Goal: Navigation & Orientation: Find specific page/section

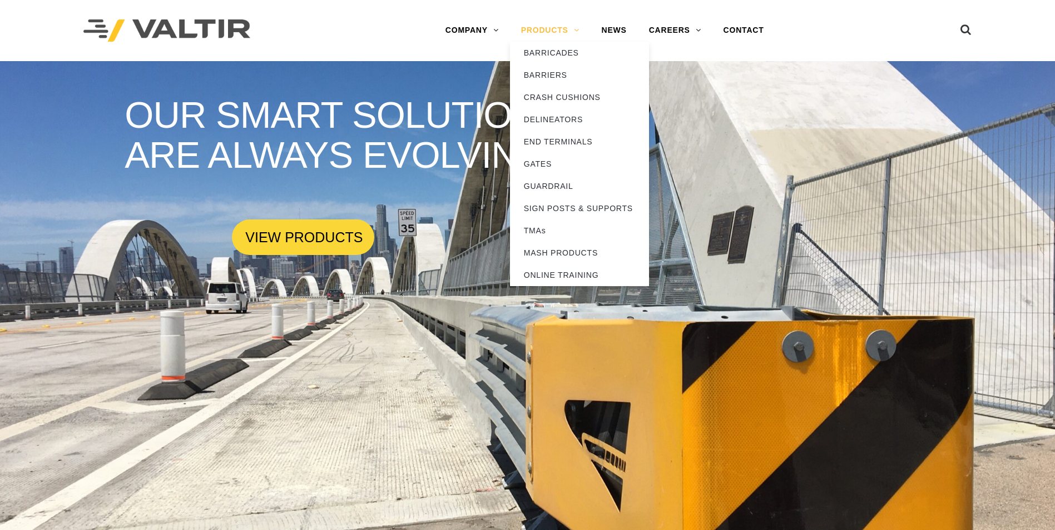
click at [563, 33] on link "PRODUCTS" at bounding box center [550, 30] width 81 height 22
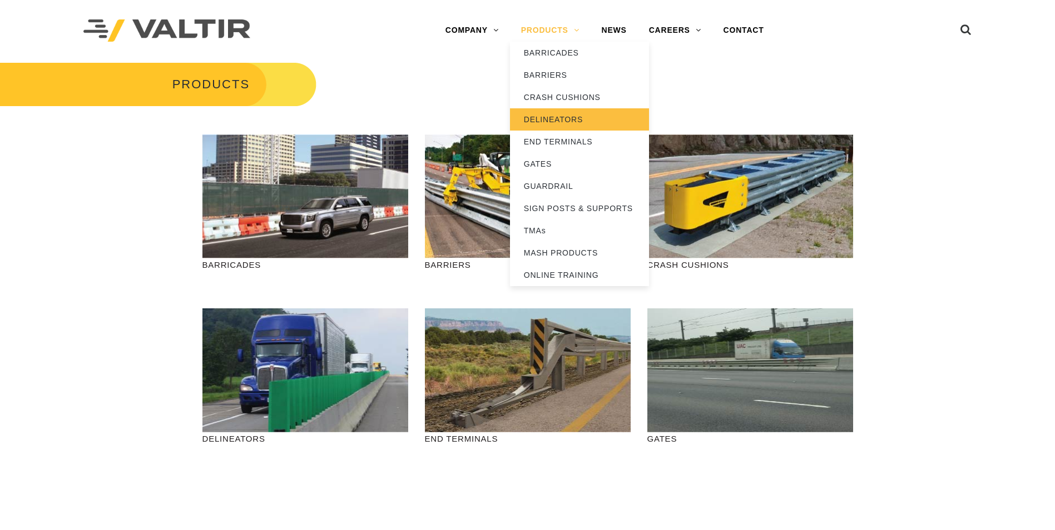
click at [557, 113] on link "DELINEATORS" at bounding box center [579, 119] width 139 height 22
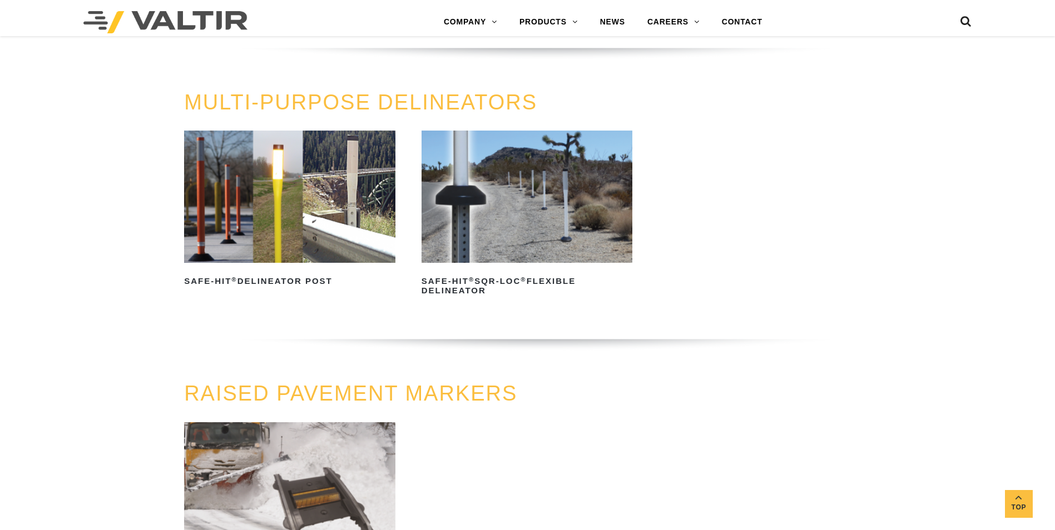
scroll to position [500, 0]
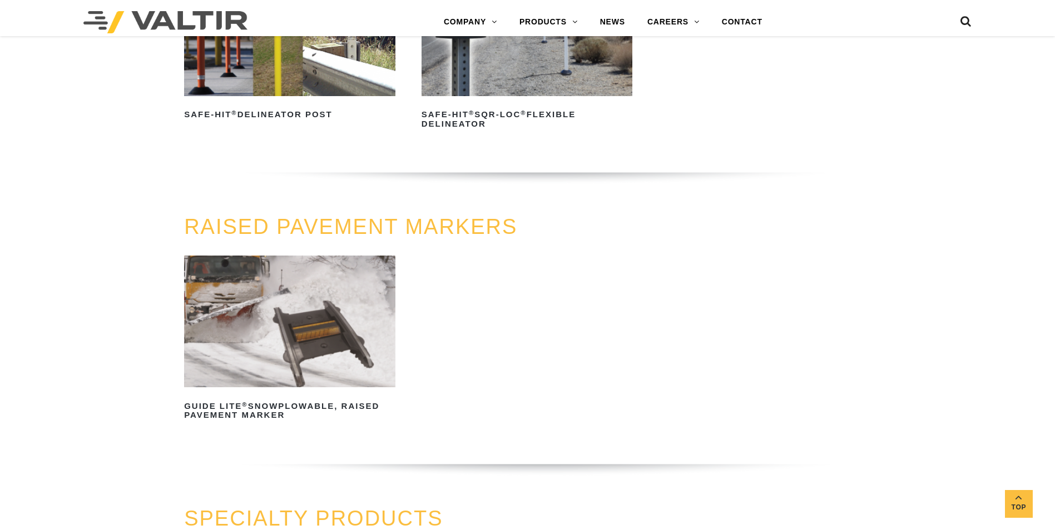
click at [296, 322] on img at bounding box center [289, 322] width 211 height 132
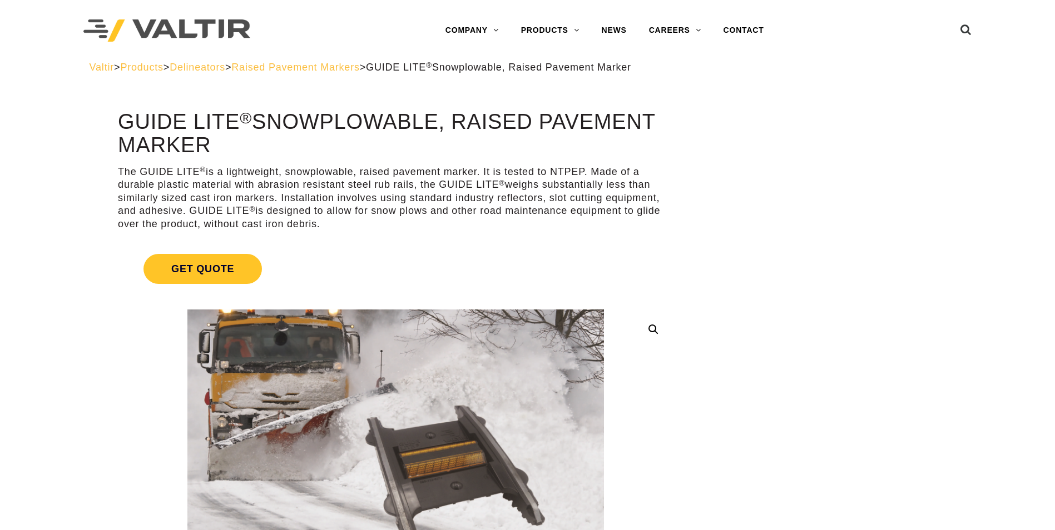
drag, startPoint x: 496, startPoint y: 67, endPoint x: 498, endPoint y: 77, distance: 10.1
click at [498, 73] on div "Valtir > Products > Delineators > Raised Pavement Markers > GUIDE LITE ® Snowpl…" at bounding box center [528, 67] width 876 height 13
